Goal: Information Seeking & Learning: Find specific fact

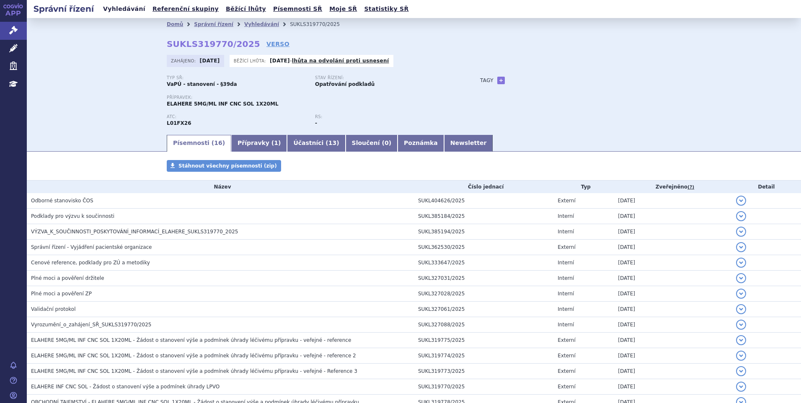
click at [116, 9] on link "Vyhledávání" at bounding box center [124, 8] width 47 height 11
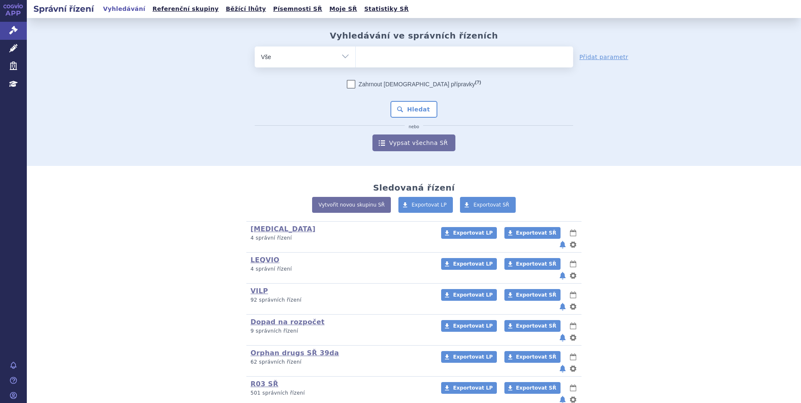
click at [376, 54] on ul at bounding box center [465, 56] width 218 height 18
click at [356, 54] on select at bounding box center [355, 56] width 0 height 21
click at [386, 57] on ul at bounding box center [465, 56] width 218 height 18
click at [356, 57] on select at bounding box center [355, 56] width 0 height 21
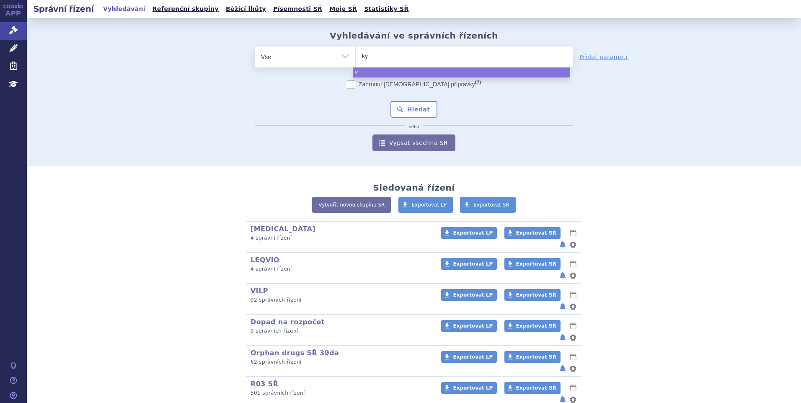
type input "kym"
type input "kymri"
type input "kymriah"
select select "kymriah"
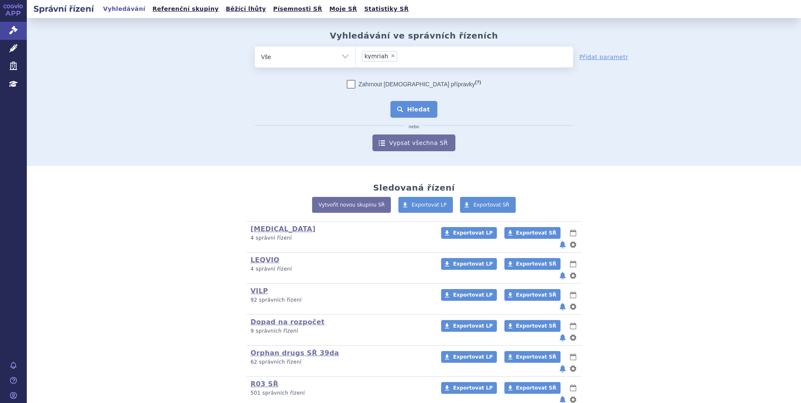
click at [393, 108] on button "Hledat" at bounding box center [414, 109] width 47 height 17
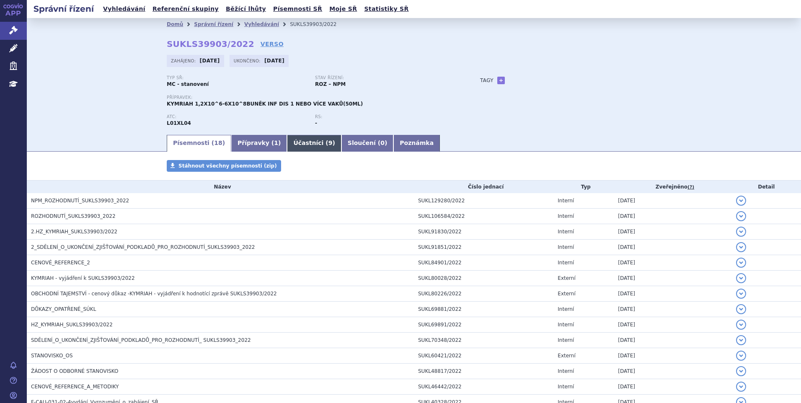
click at [287, 141] on link "Účastníci ( 9 )" at bounding box center [314, 143] width 54 height 17
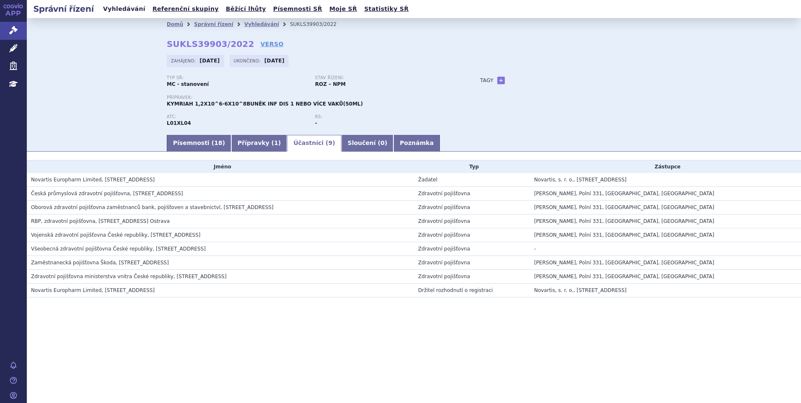
click at [116, 9] on link "Vyhledávání" at bounding box center [124, 8] width 47 height 11
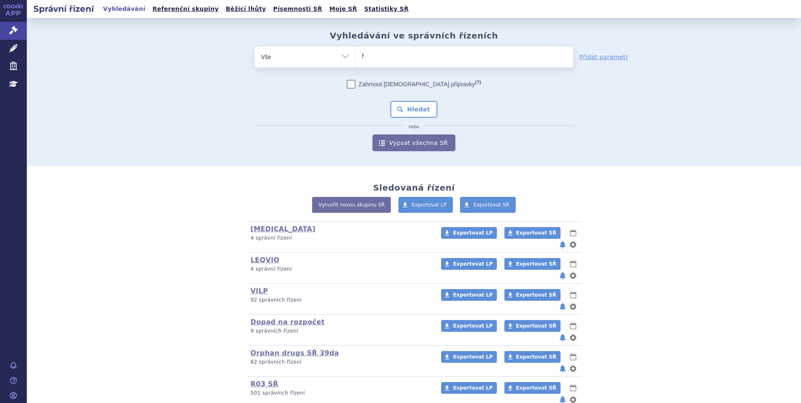
type input "fa"
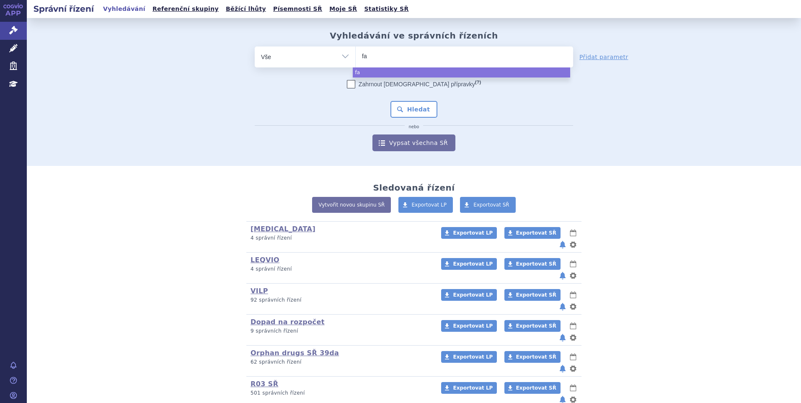
type input "fab"
type input "fabh"
type input "fabhal"
type input "fabhalta"
select select "fabhalta"
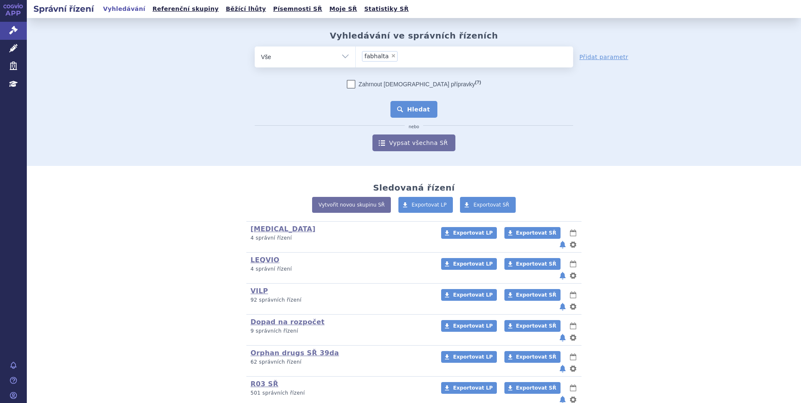
click at [422, 114] on button "Hledat" at bounding box center [414, 109] width 47 height 17
